Goal: Transaction & Acquisition: Purchase product/service

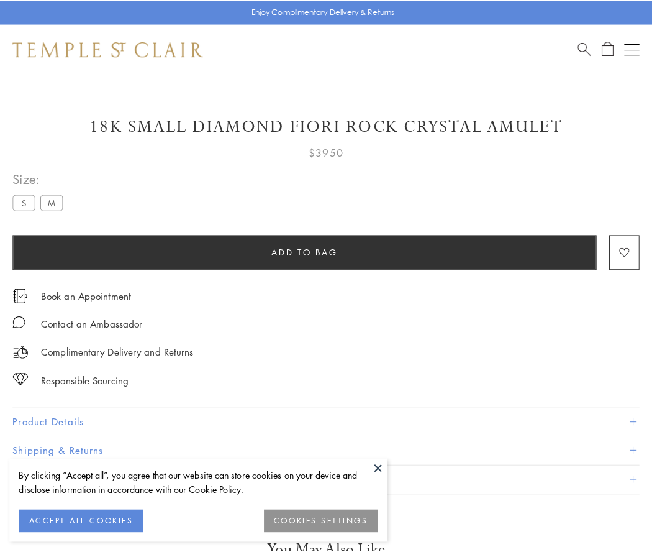
scroll to position [73, 0]
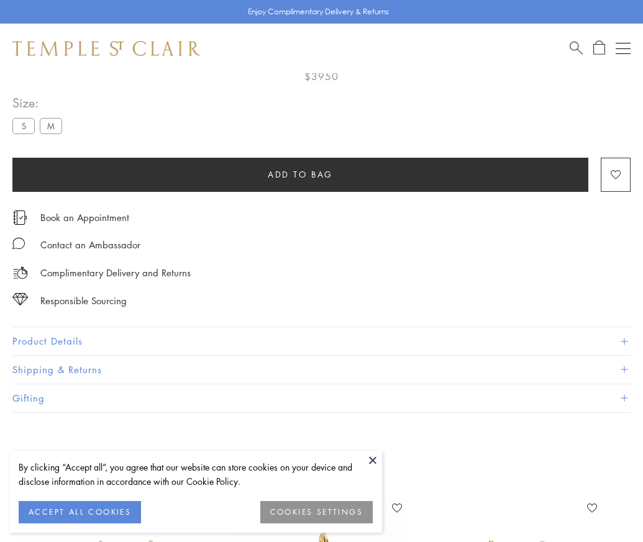
click at [300, 174] on span "Add to bag" at bounding box center [300, 175] width 65 height 14
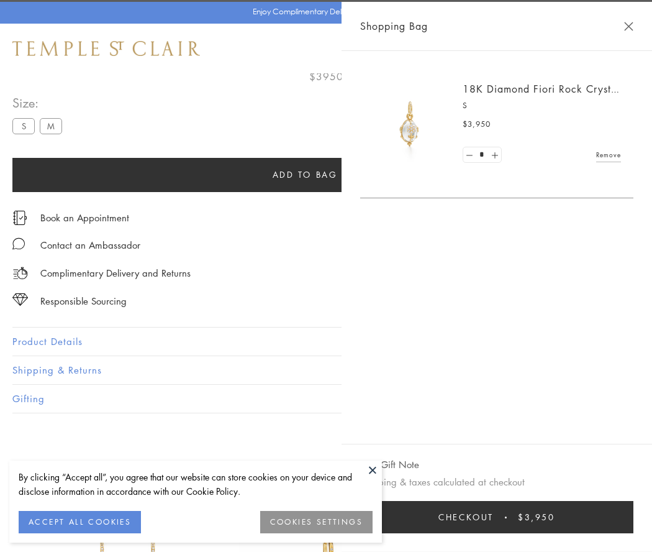
click at [500, 517] on button "Checkout $3,950" at bounding box center [496, 517] width 273 height 32
